Goal: Obtain resource: Download file/media

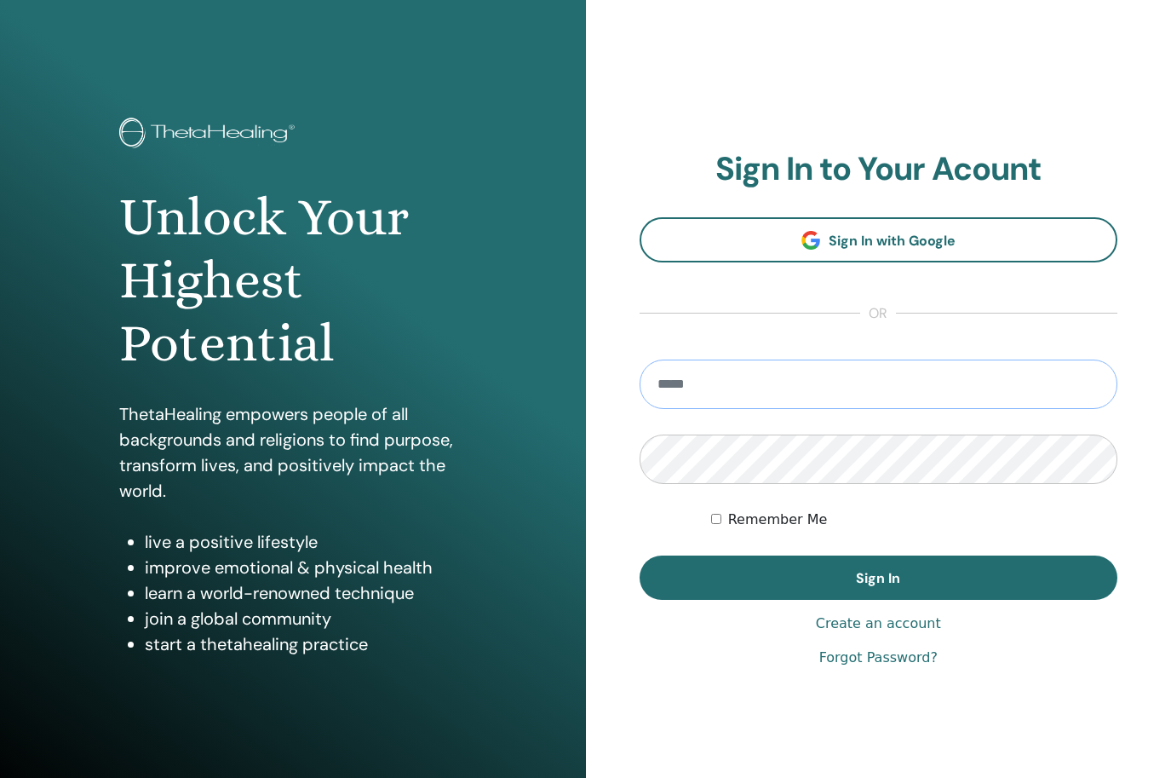
type input "**********"
click at [878, 577] on button "Sign In" at bounding box center [879, 577] width 479 height 44
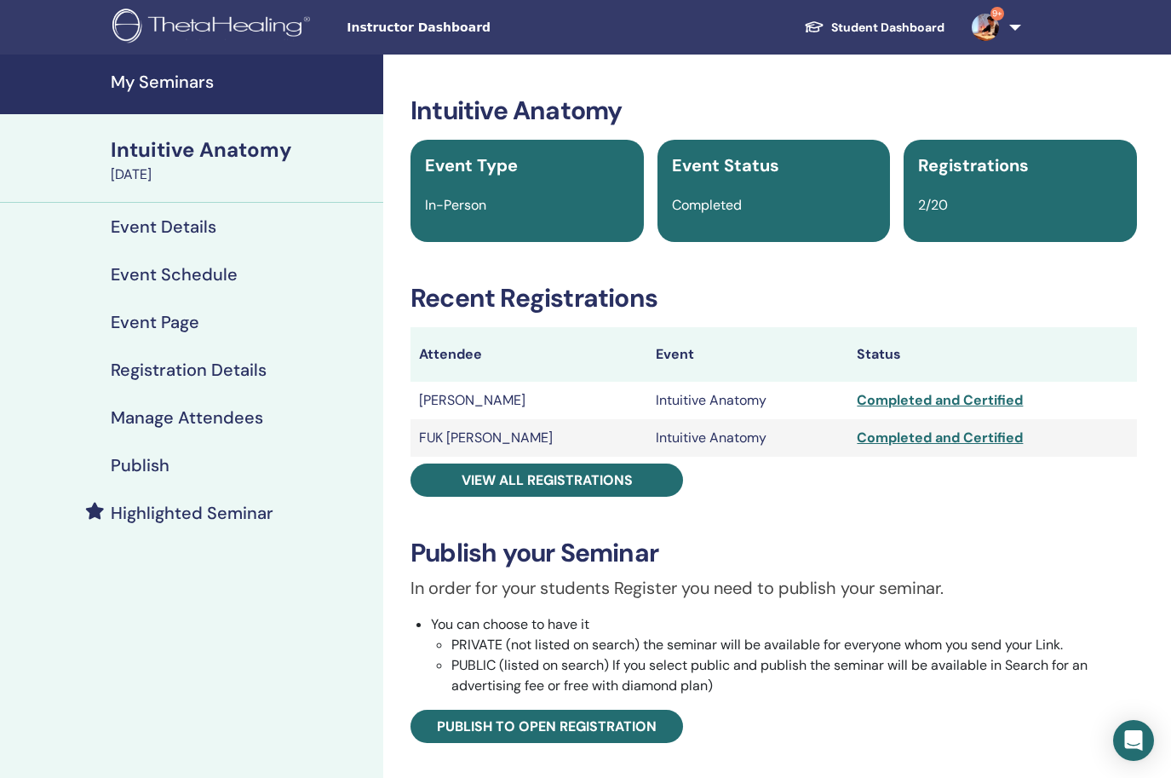
click at [214, 90] on h4 "My Seminars" at bounding box center [242, 82] width 262 height 20
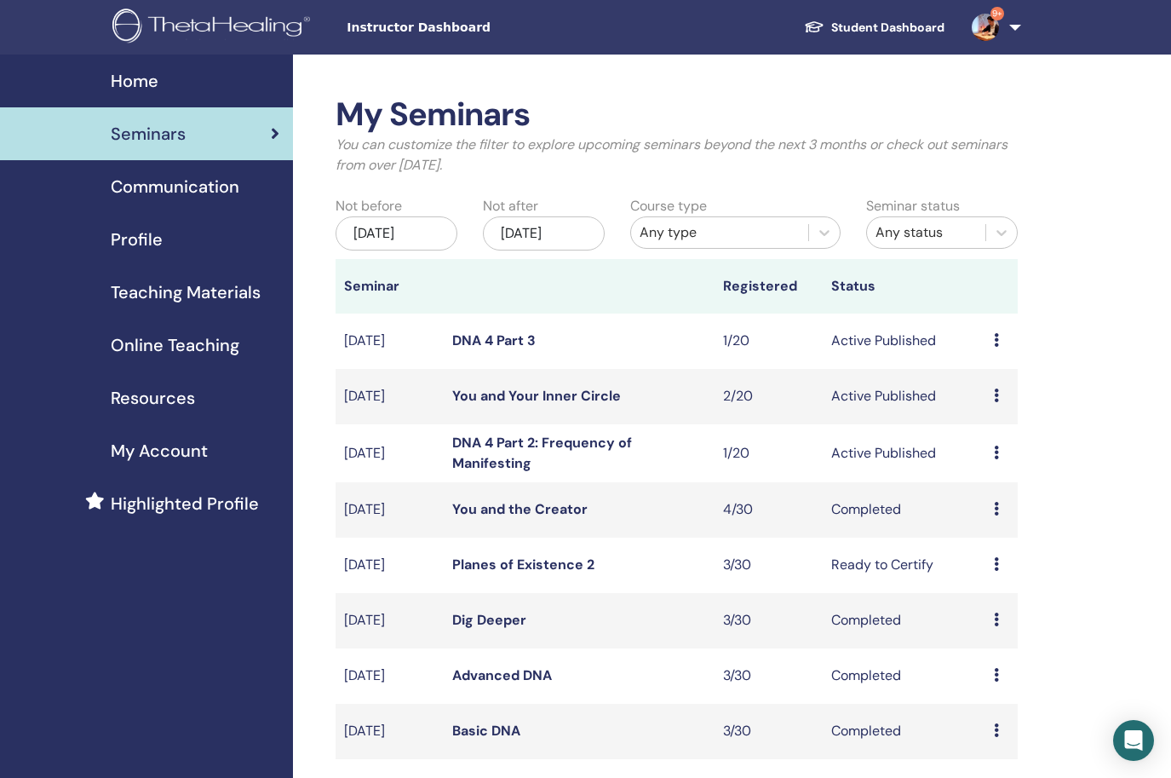
click at [580, 387] on link "You and Your Inner Circle" at bounding box center [536, 396] width 169 height 18
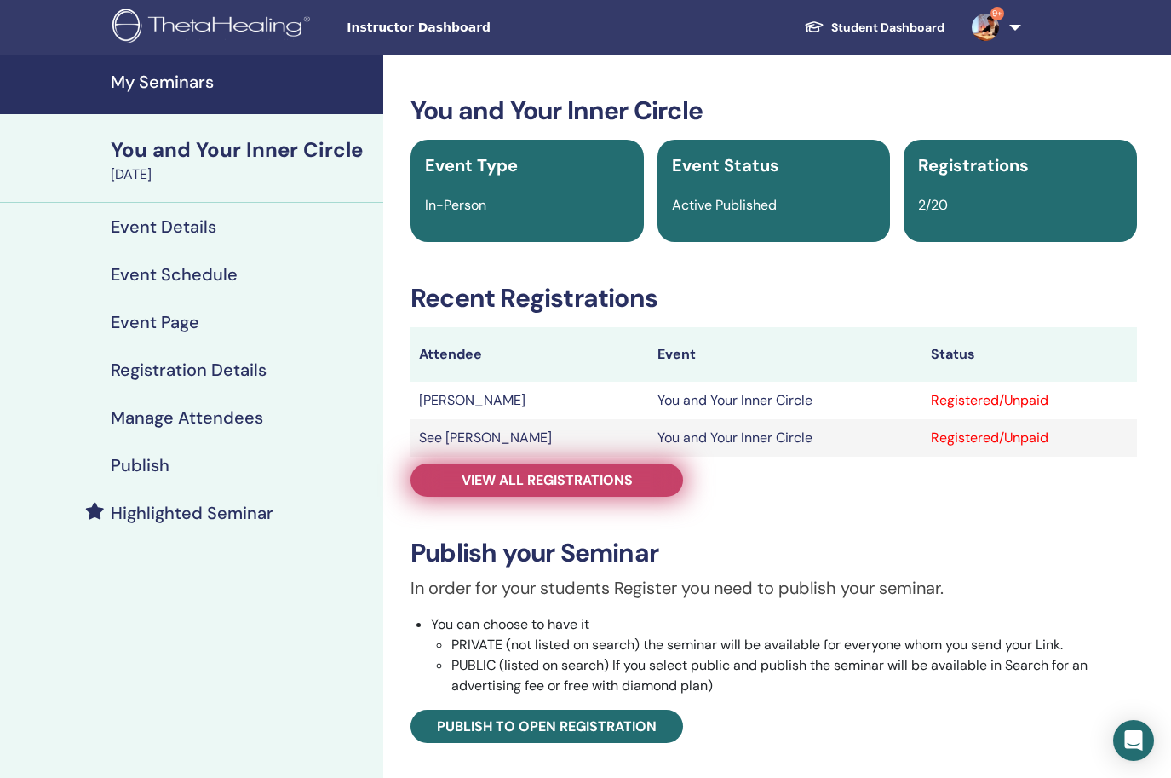
click at [565, 479] on span "View all registrations" at bounding box center [547, 480] width 171 height 18
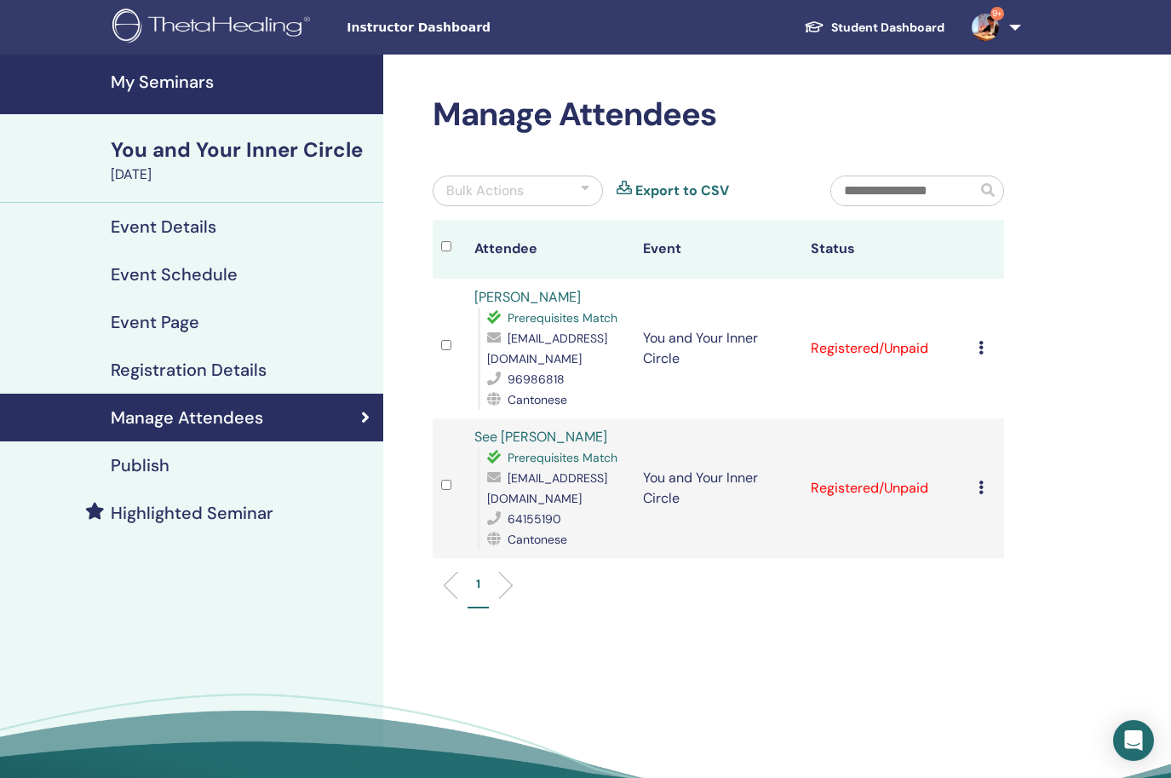
click at [981, 348] on icon at bounding box center [981, 348] width 5 height 14
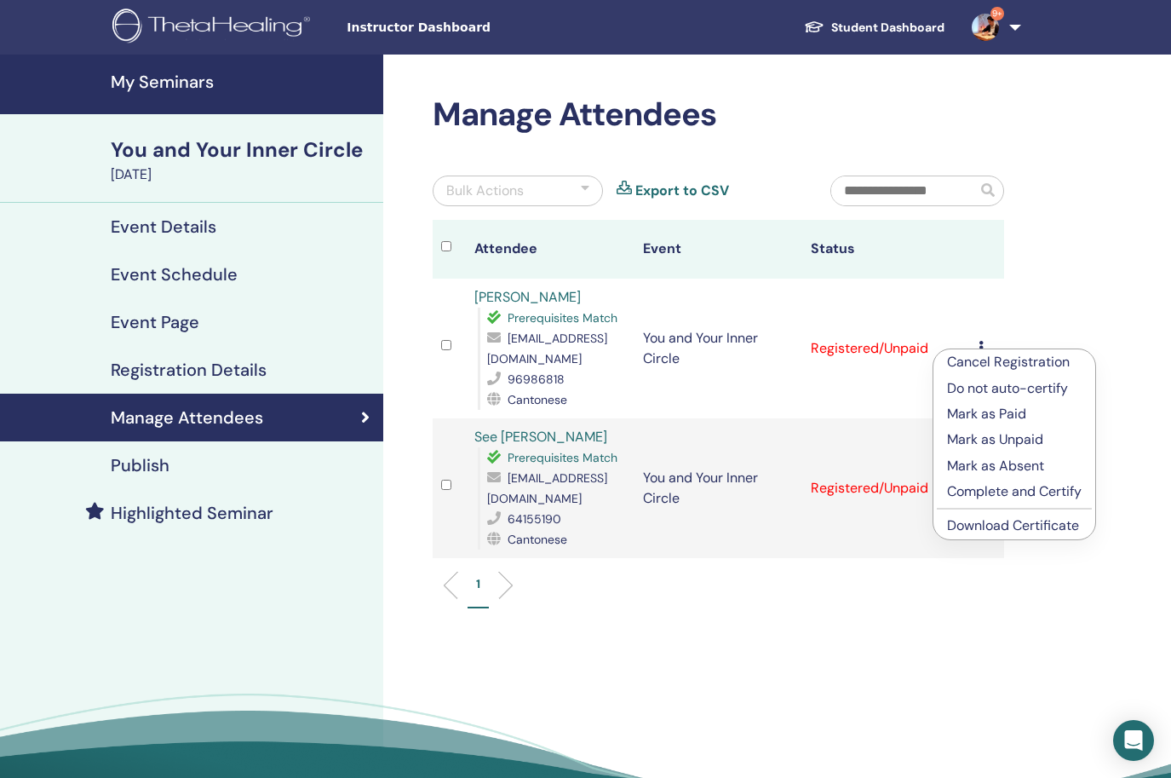
click at [977, 528] on link "Download Certificate" at bounding box center [1013, 525] width 132 height 18
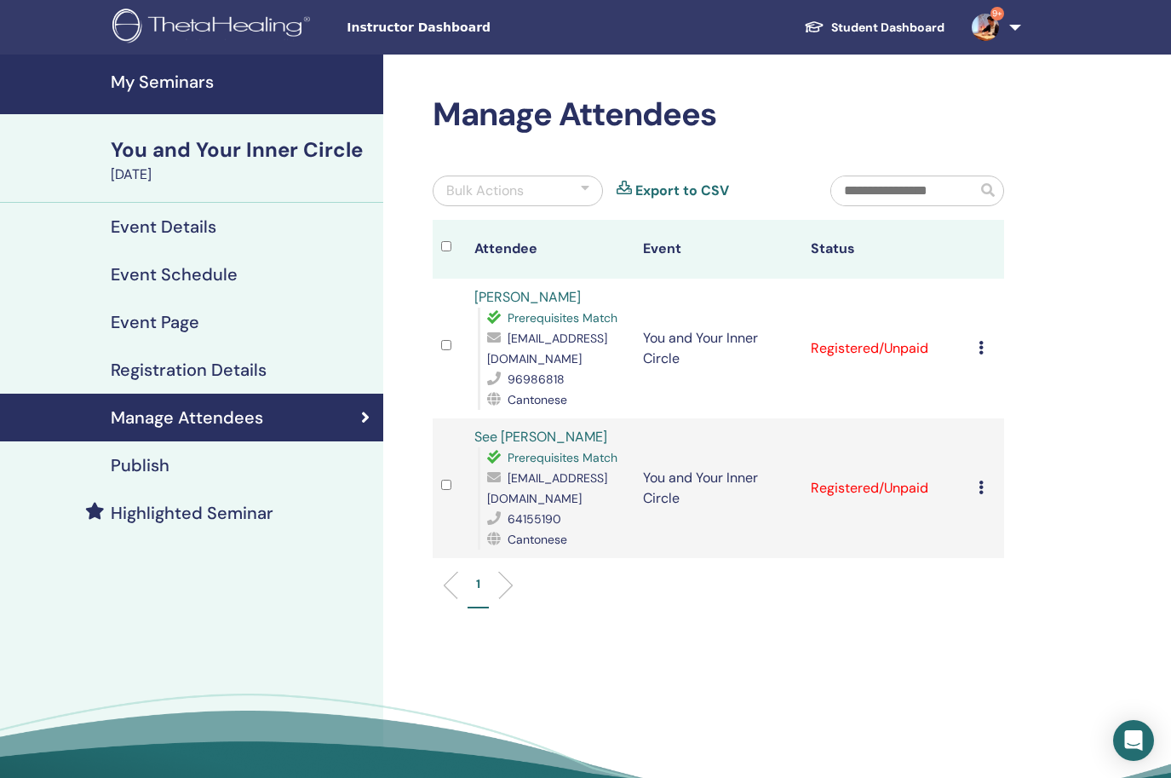
click at [981, 493] on icon at bounding box center [981, 487] width 5 height 14
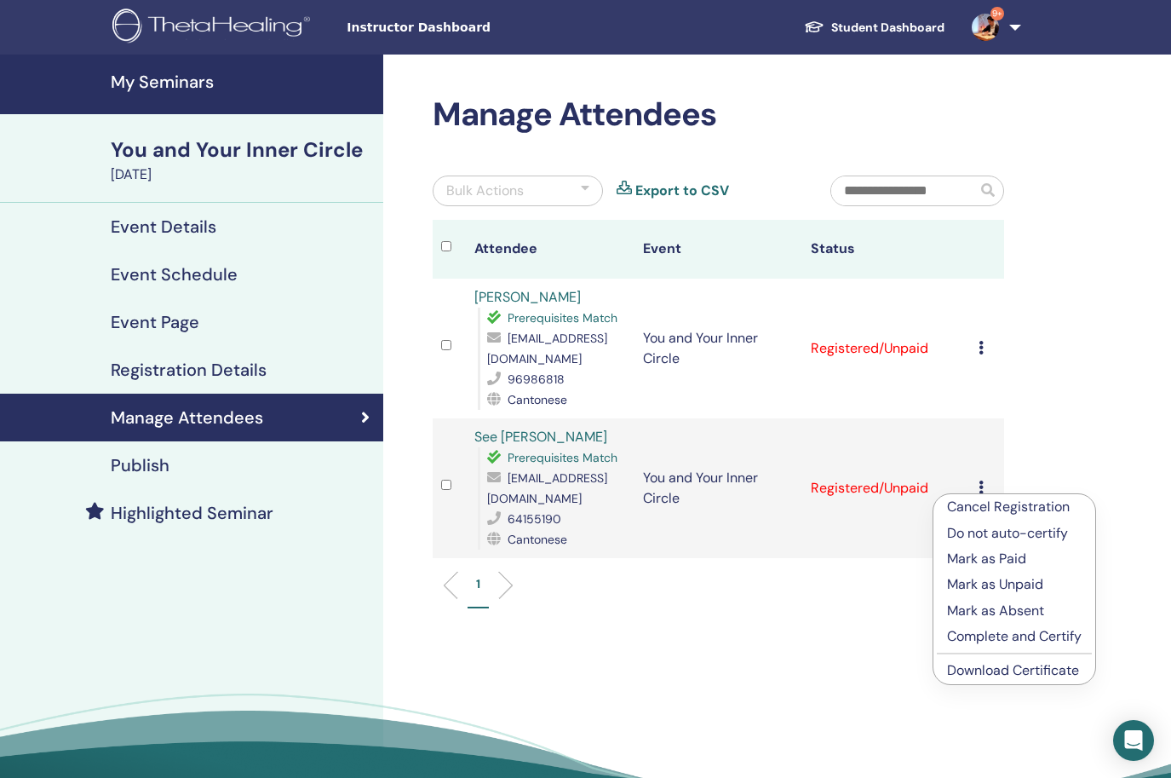
click at [959, 672] on link "Download Certificate" at bounding box center [1013, 670] width 132 height 18
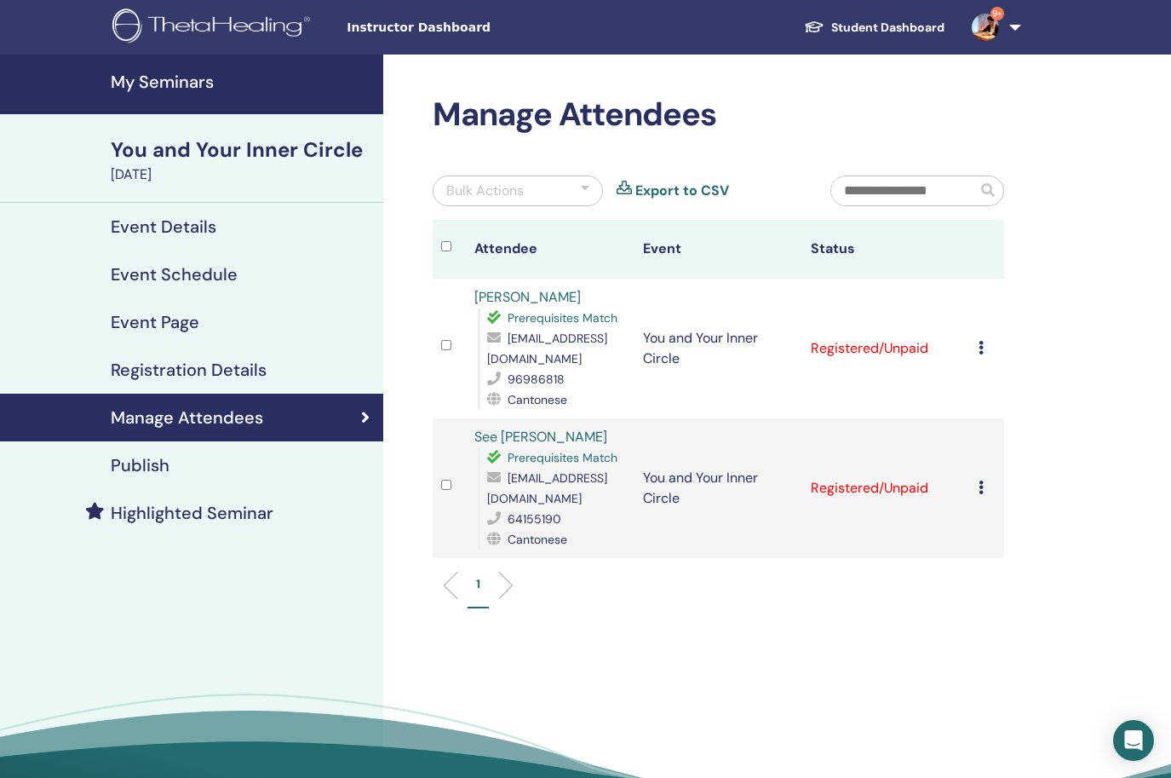
click at [228, 85] on h4 "My Seminars" at bounding box center [242, 82] width 262 height 20
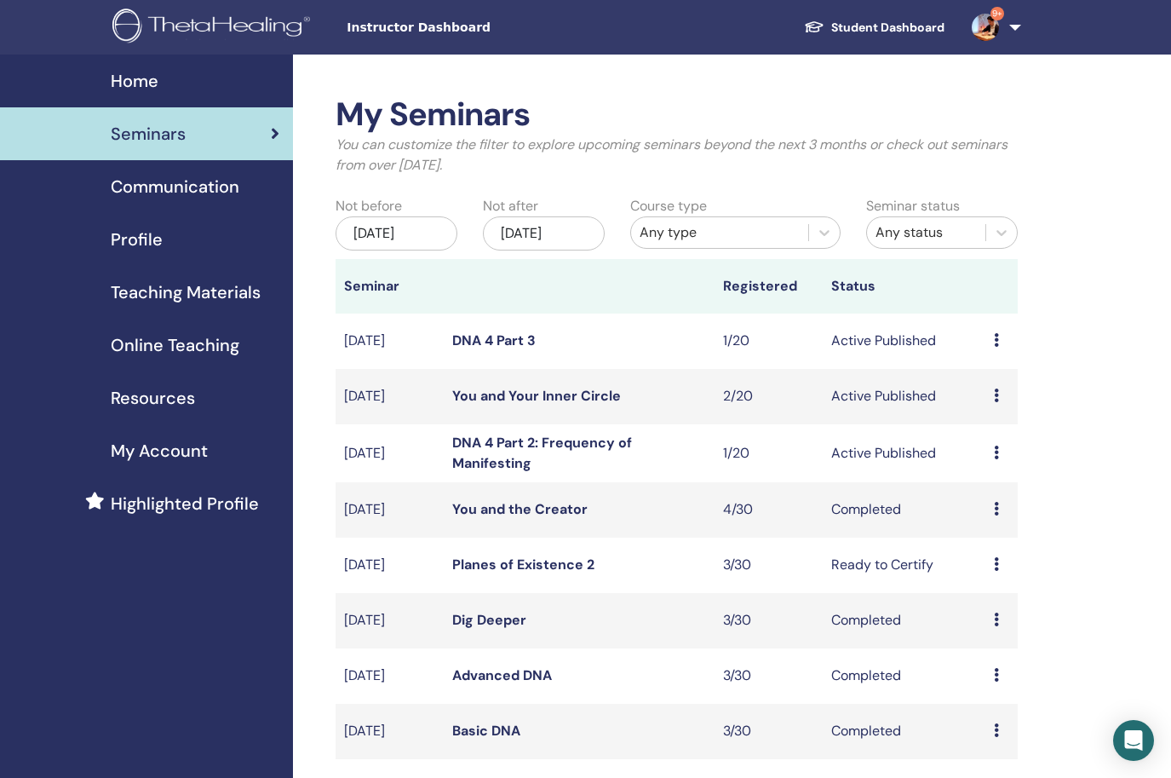
click at [504, 338] on link "DNA 4 Part 3" at bounding box center [493, 340] width 83 height 18
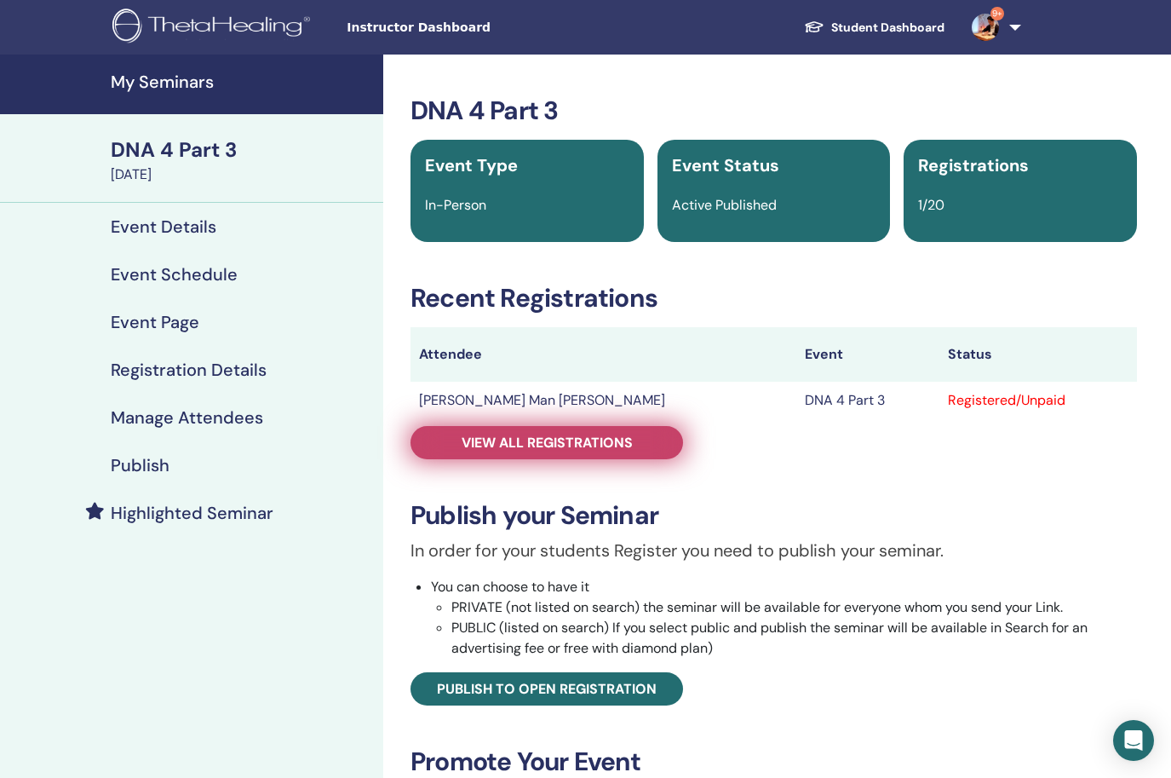
click at [551, 439] on span "View all registrations" at bounding box center [547, 442] width 171 height 18
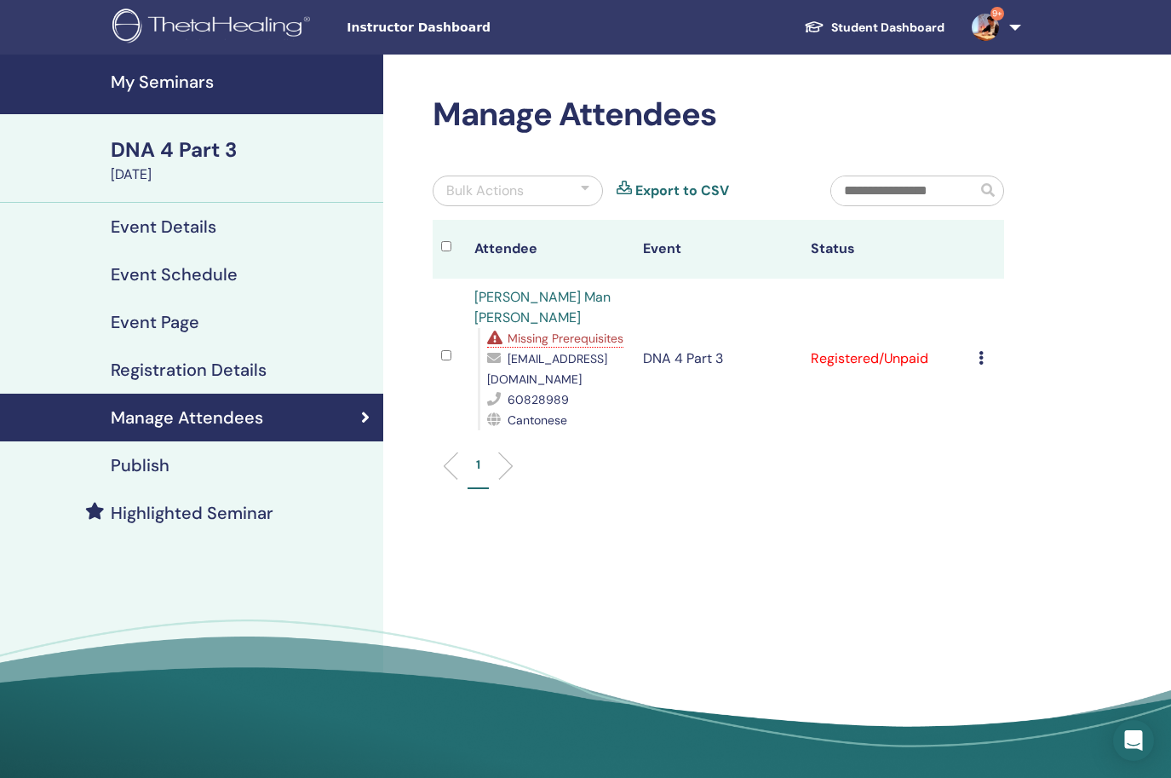
click at [978, 351] on td "Cancel Registration Do not auto-certify Mark as Paid Mark as Unpaid Mark as Abs…" at bounding box center [986, 358] width 33 height 160
click at [981, 351] on icon at bounding box center [981, 358] width 5 height 14
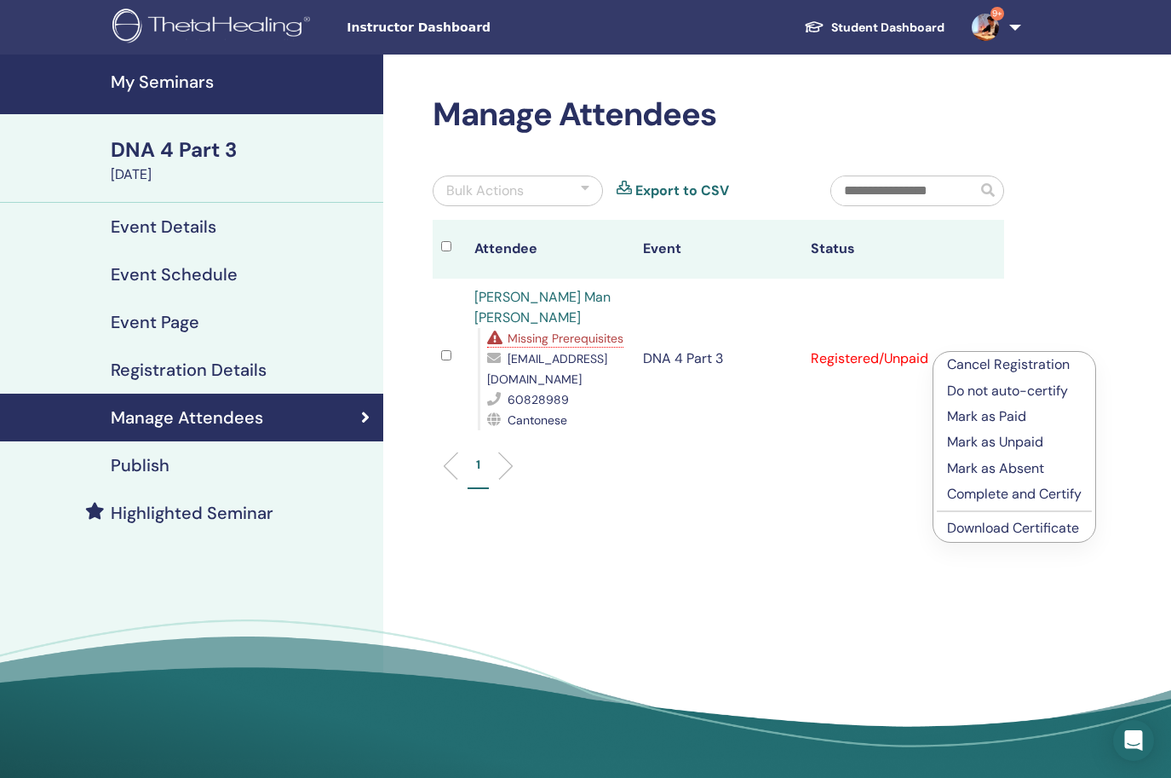
click at [1003, 527] on link "Download Certificate" at bounding box center [1013, 528] width 132 height 18
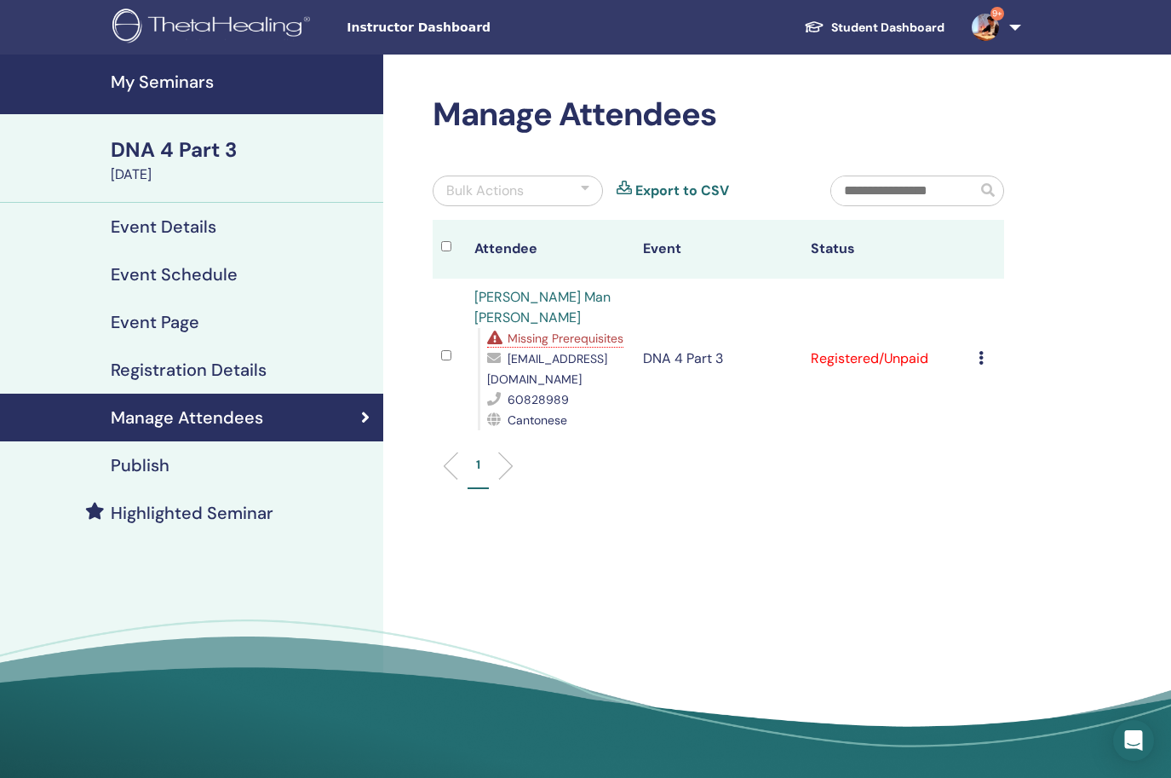
click at [590, 330] on span "Missing Prerequisites" at bounding box center [566, 337] width 116 height 15
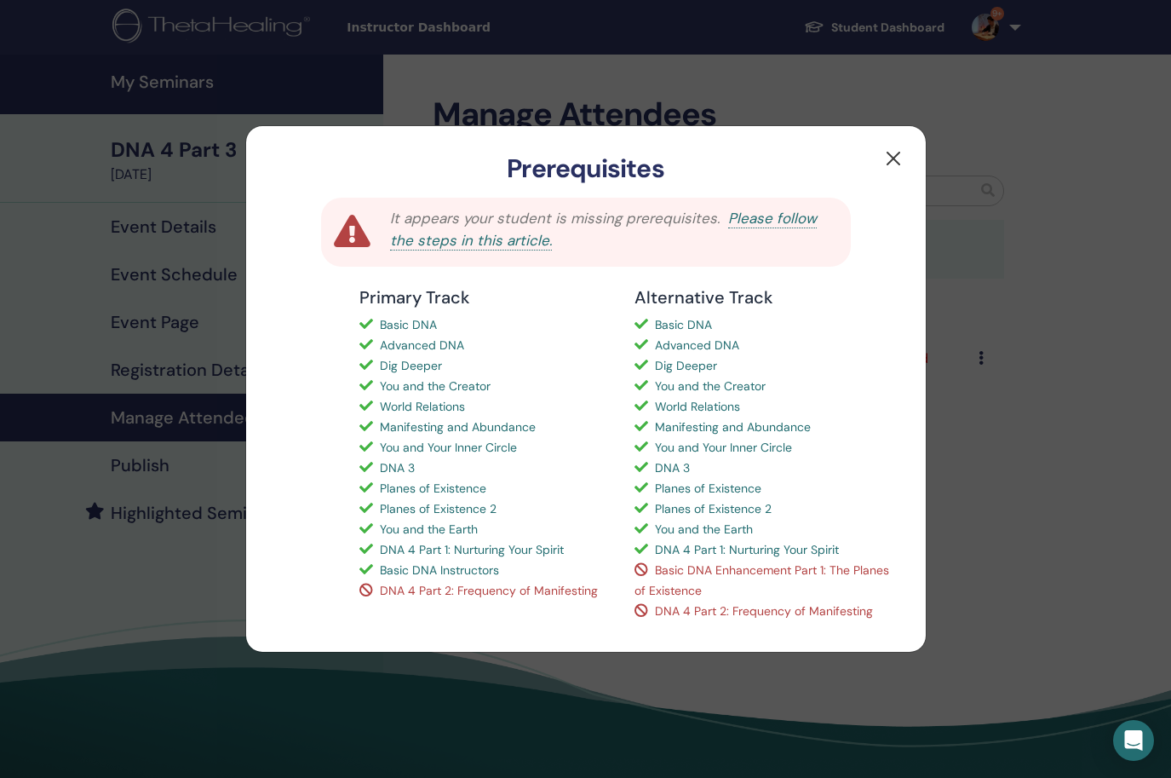
click at [893, 160] on button "button" at bounding box center [893, 158] width 27 height 27
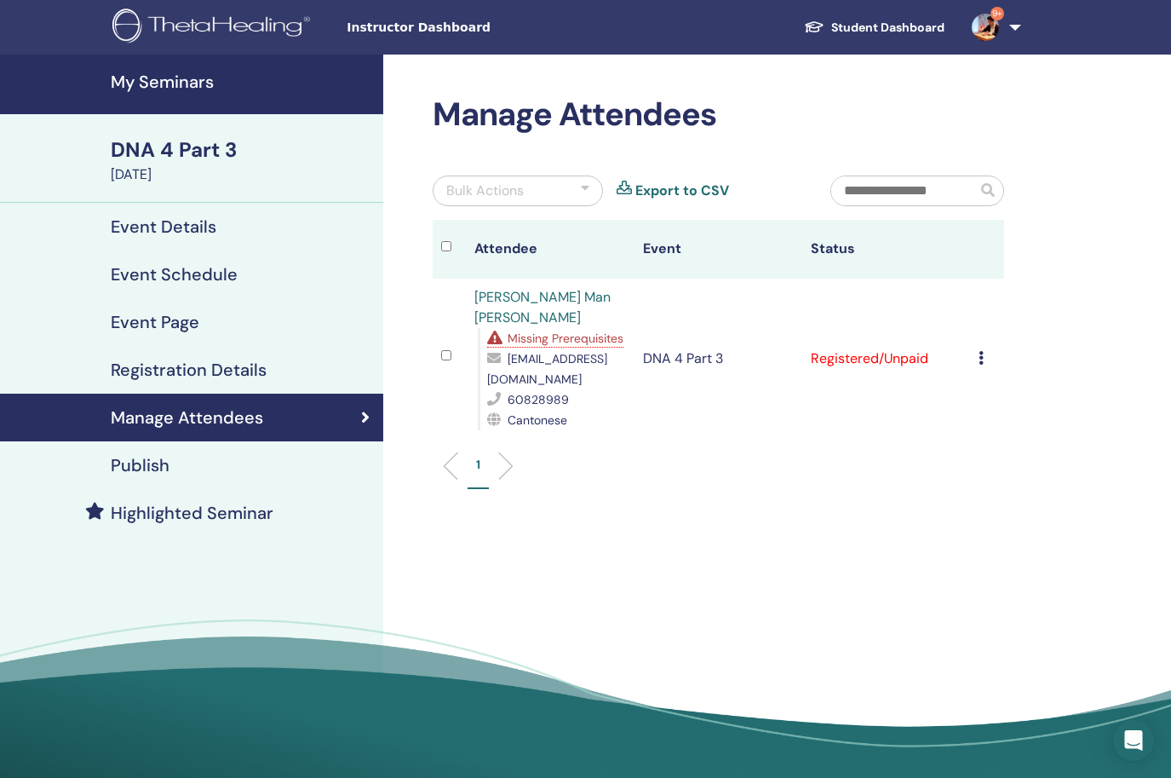
click at [242, 104] on link "My Seminars" at bounding box center [191, 85] width 383 height 60
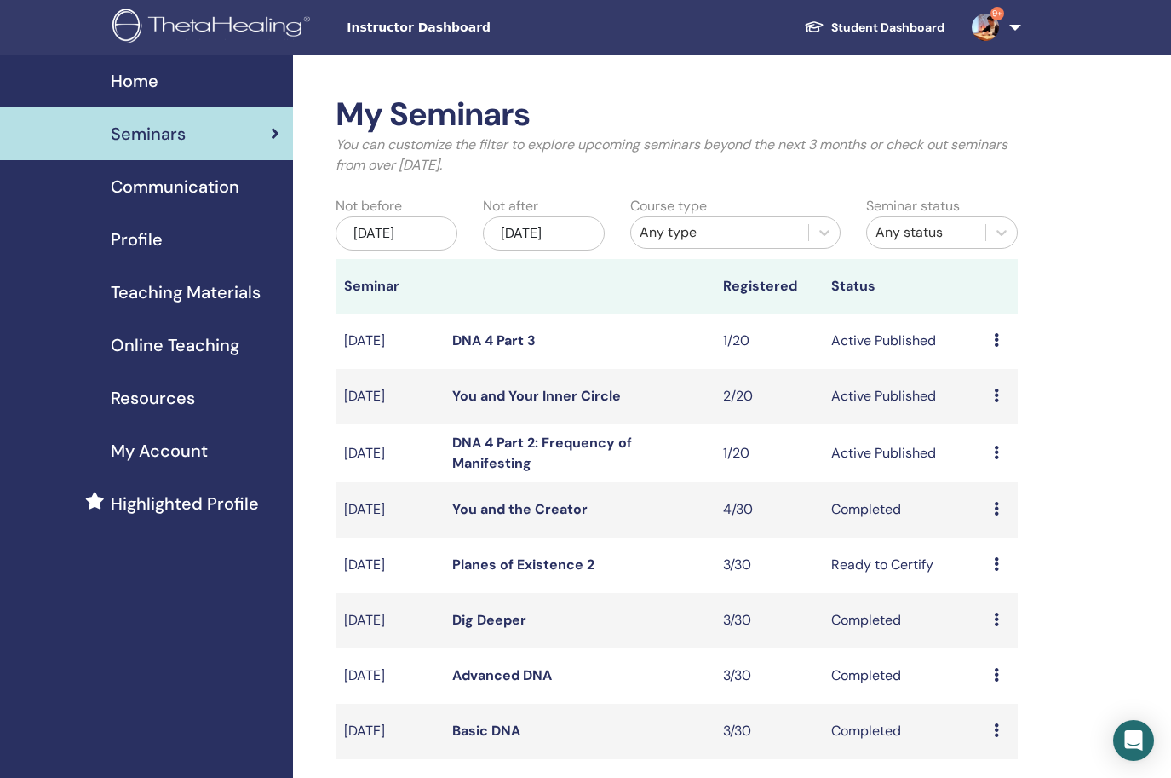
click at [569, 439] on link "DNA 4 Part 2: Frequency of Manifesting" at bounding box center [542, 452] width 180 height 38
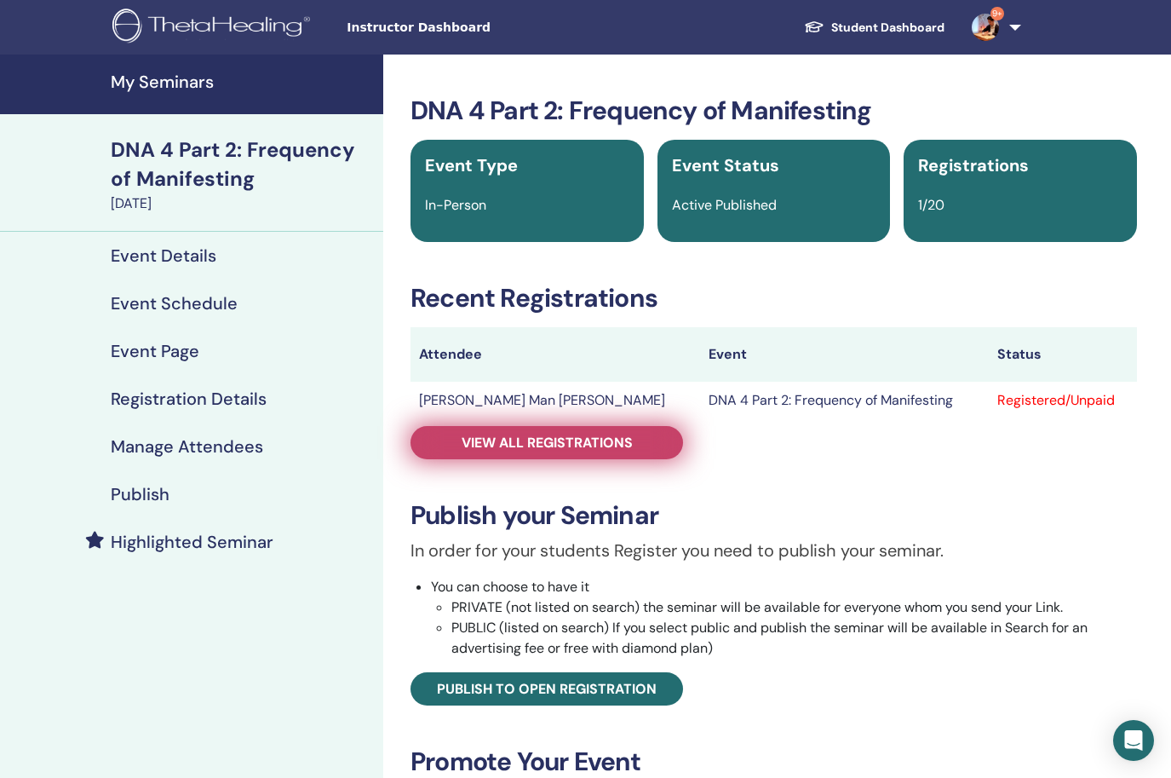
click at [587, 445] on span "View all registrations" at bounding box center [547, 442] width 171 height 18
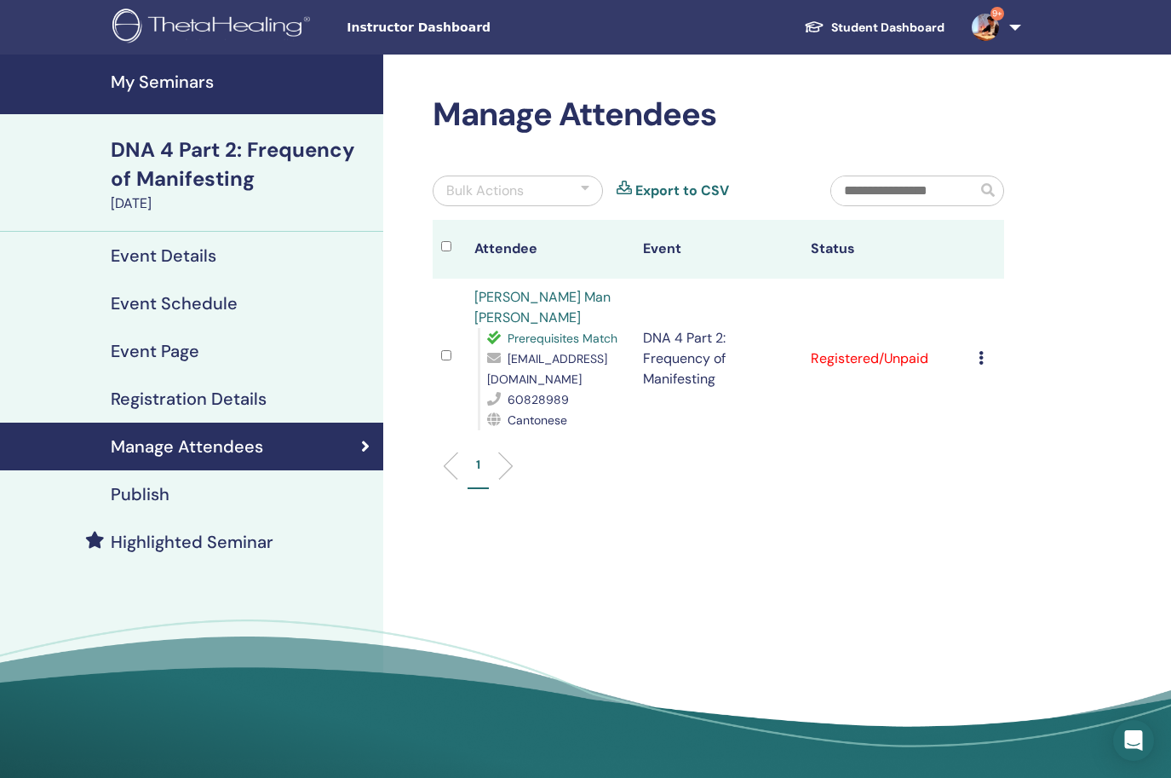
click at [975, 347] on td "Cancel Registration Do not auto-certify Mark as Paid Mark as Unpaid Mark as Abs…" at bounding box center [986, 358] width 33 height 160
click at [982, 351] on icon at bounding box center [981, 358] width 5 height 14
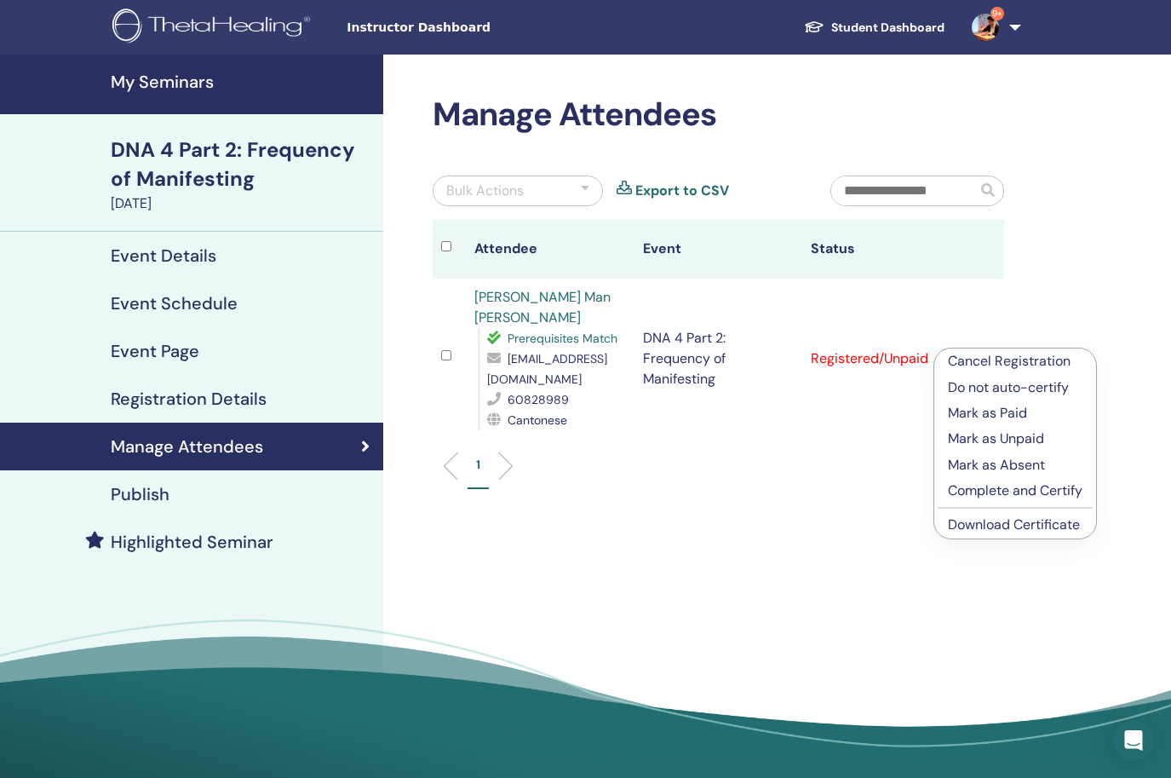
click at [983, 528] on link "Download Certificate" at bounding box center [1014, 524] width 132 height 18
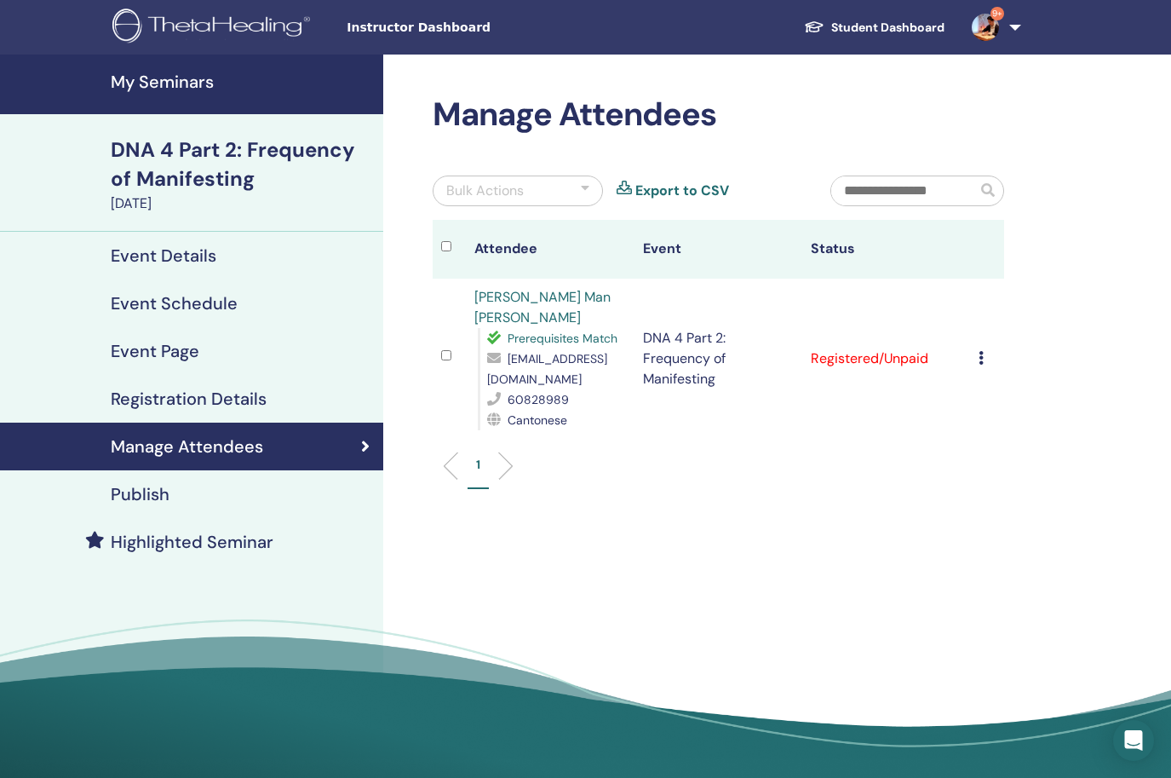
click at [170, 82] on h4 "My Seminars" at bounding box center [242, 82] width 262 height 20
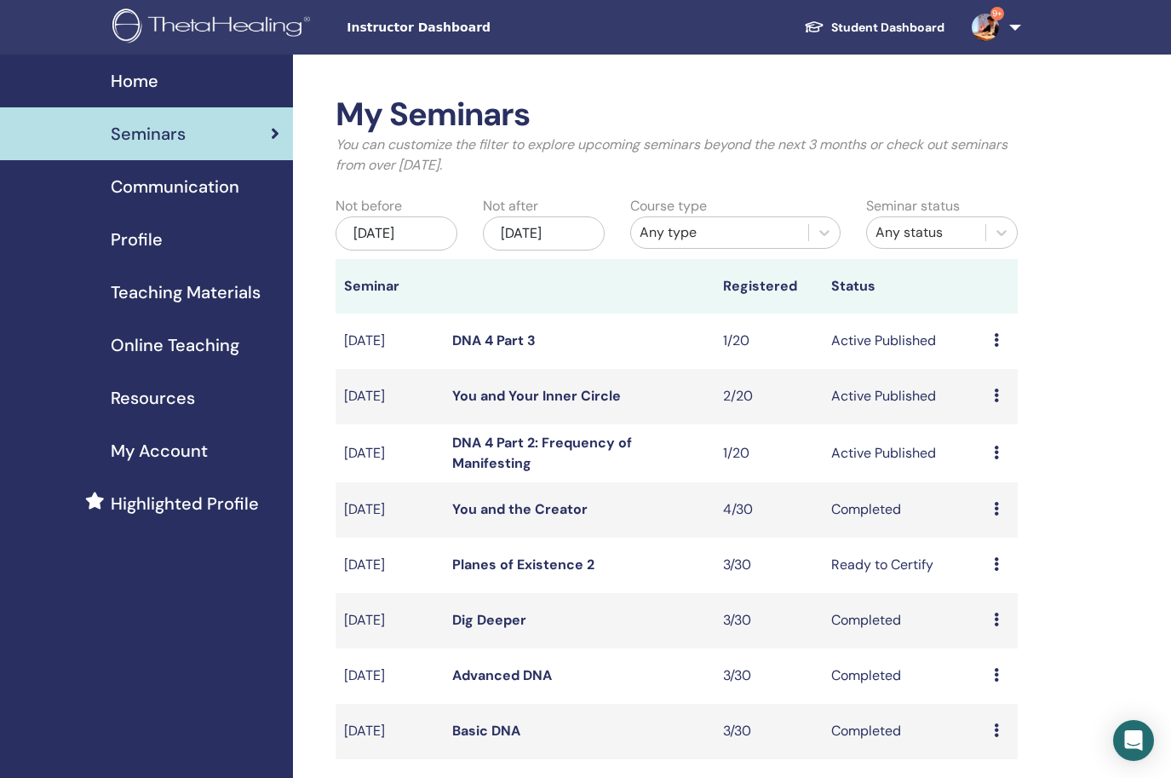
click at [1023, 100] on div "My Seminars You can customize the filter to explore upcoming seminars beyond th…" at bounding box center [677, 142] width 708 height 94
click at [396, 36] on span "Instructor Dashboard" at bounding box center [474, 28] width 255 height 18
click at [188, 148] on link "Seminars" at bounding box center [146, 133] width 293 height 53
click at [211, 304] on span "Teaching Materials" at bounding box center [186, 292] width 150 height 26
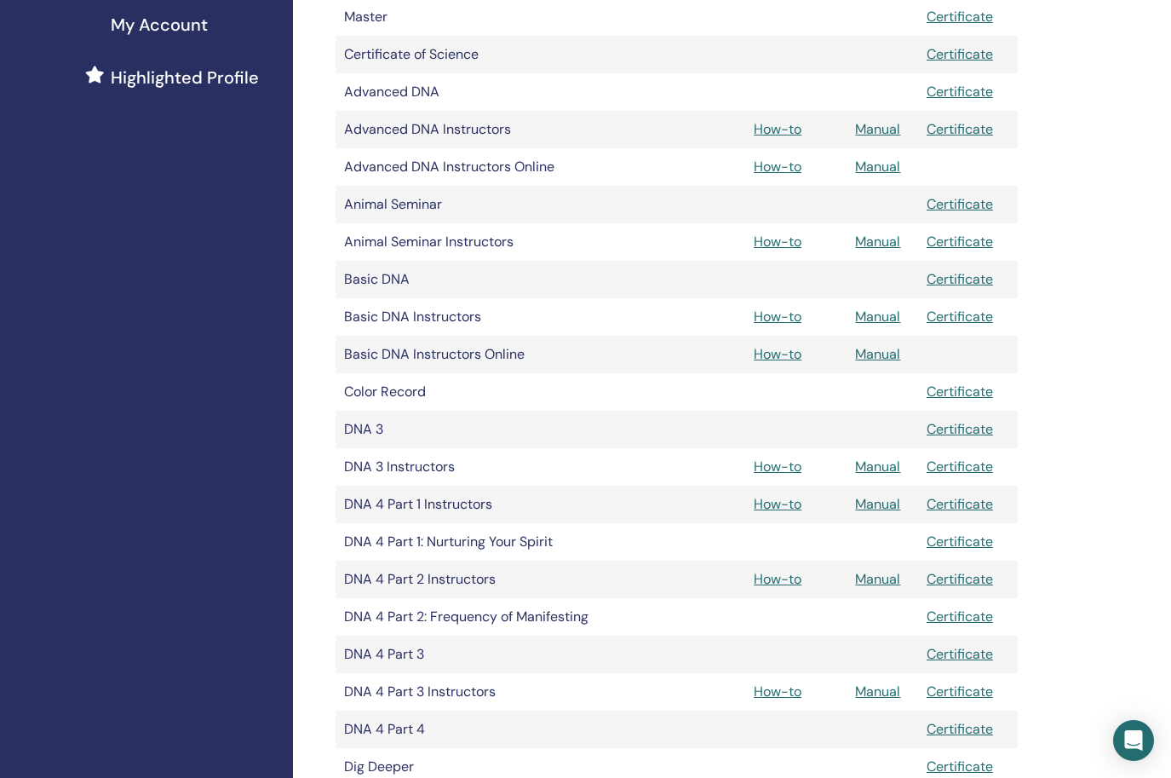
scroll to position [436, 0]
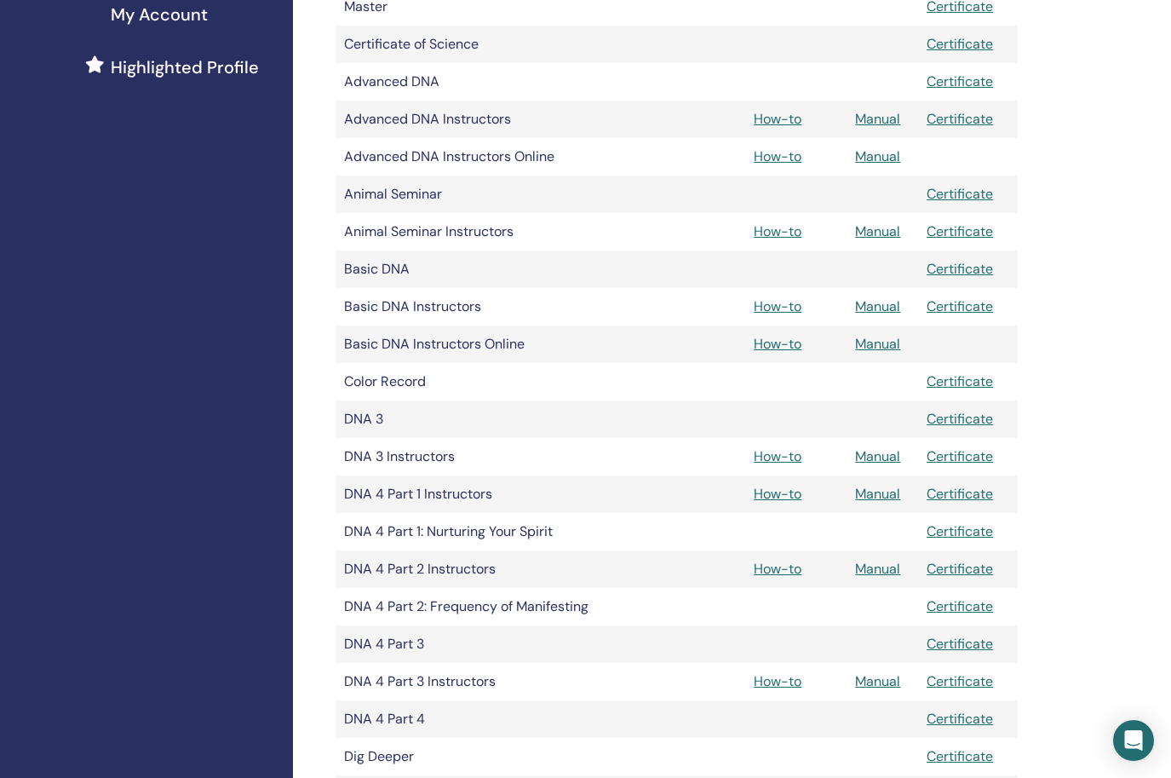
click at [790, 564] on link "How-to" at bounding box center [778, 569] width 48 height 18
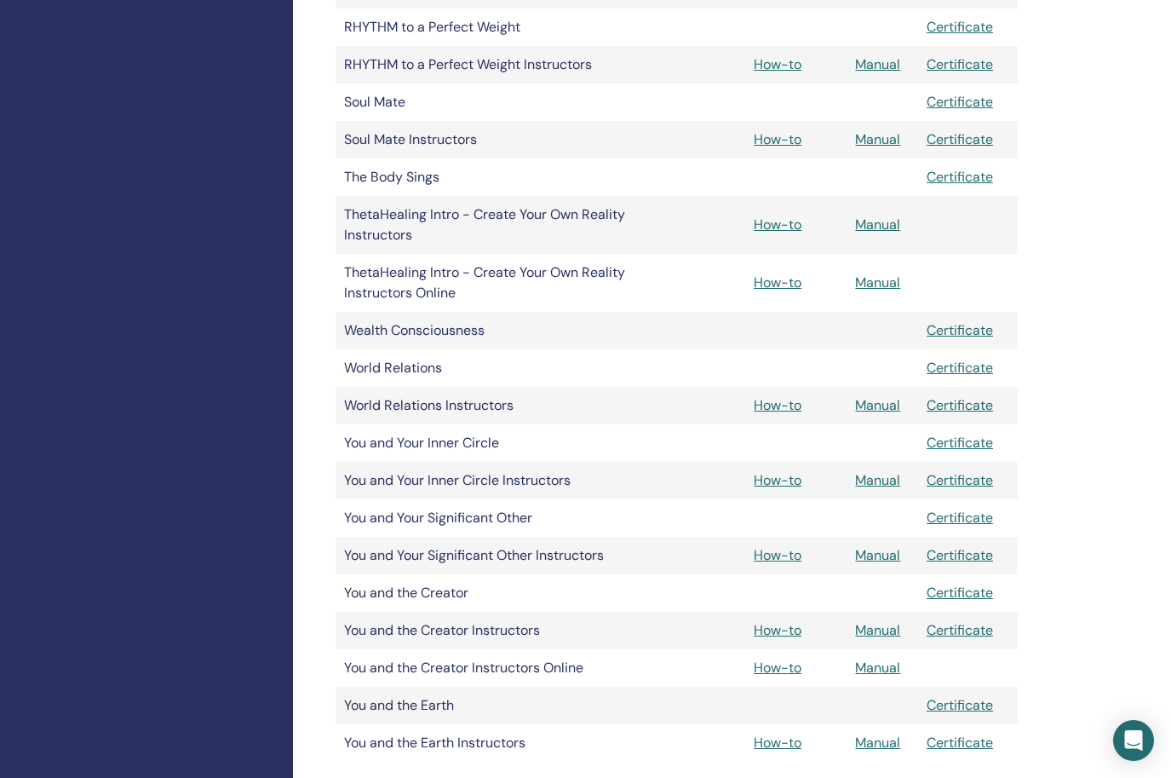
scroll to position [2151, 0]
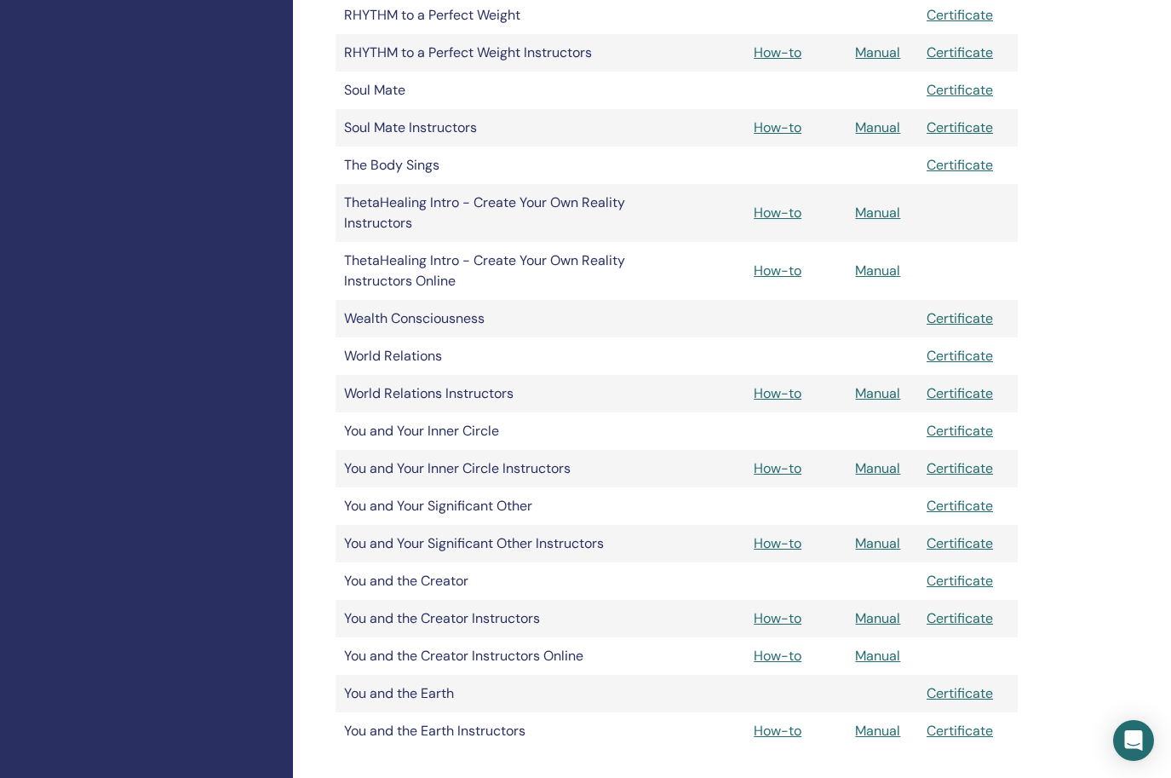
click at [795, 620] on link "How-to" at bounding box center [778, 618] width 48 height 18
